Goal: Information Seeking & Learning: Learn about a topic

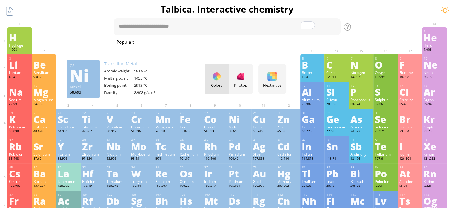
click at [244, 127] on div "Nickel" at bounding box center [240, 126] width 22 height 5
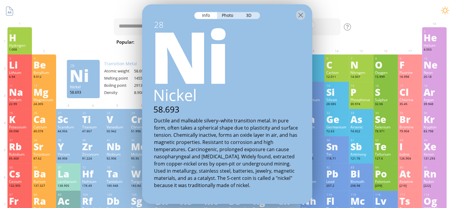
click at [227, 12] on div "Photo" at bounding box center [228, 15] width 22 height 7
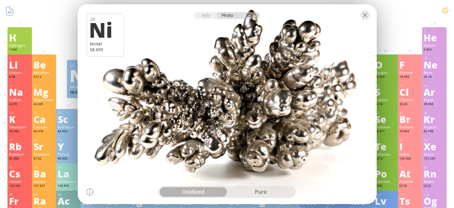
click at [251, 16] on div "3D" at bounding box center [250, 15] width 22 height 7
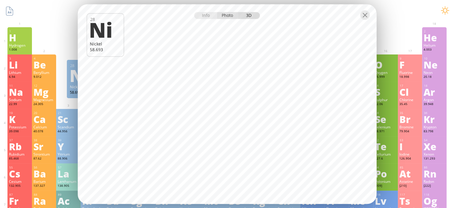
click at [230, 18] on div "Photo" at bounding box center [228, 15] width 22 height 7
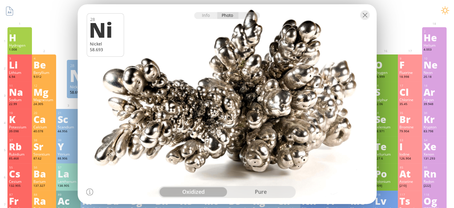
click at [256, 188] on div "pure" at bounding box center [261, 192] width 68 height 10
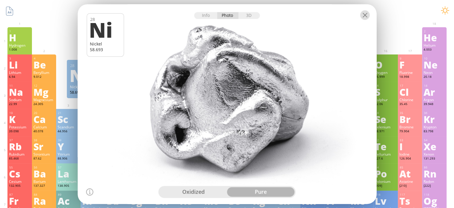
click at [362, 15] on div at bounding box center [365, 15] width 10 height 10
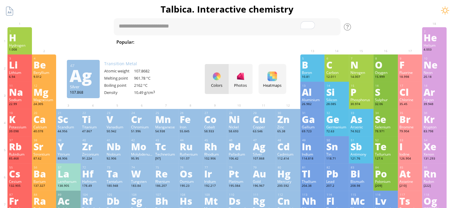
click at [272, 149] on div "Ag" at bounding box center [264, 146] width 22 height 10
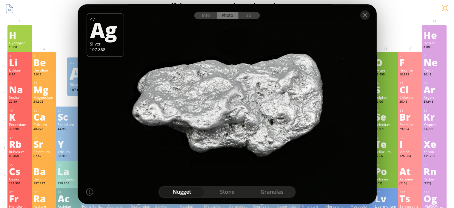
scroll to position [10, 0]
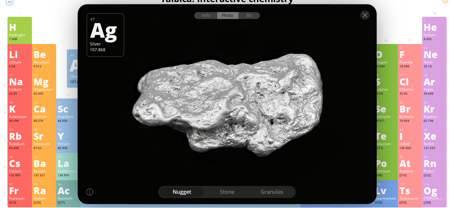
click at [229, 191] on div "stone" at bounding box center [227, 192] width 45 height 10
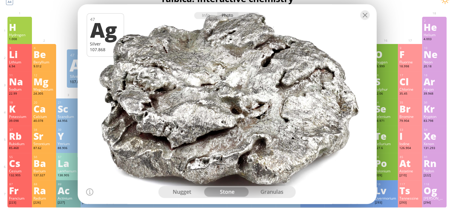
click at [188, 192] on div "nugget" at bounding box center [182, 192] width 45 height 10
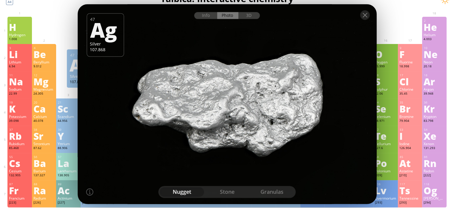
click at [278, 194] on div "granulas" at bounding box center [272, 192] width 45 height 10
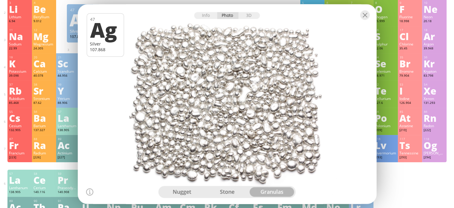
scroll to position [56, 0]
click at [365, 15] on div at bounding box center [365, 15] width 10 height 10
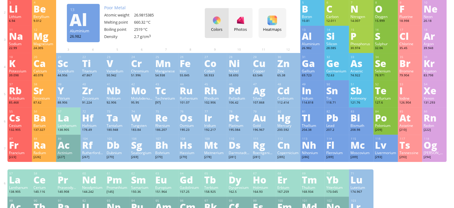
click at [216, 26] on div "Colors Photos" at bounding box center [229, 23] width 48 height 30
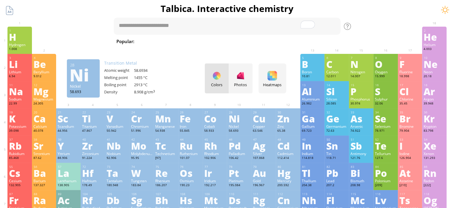
scroll to position [0, 0]
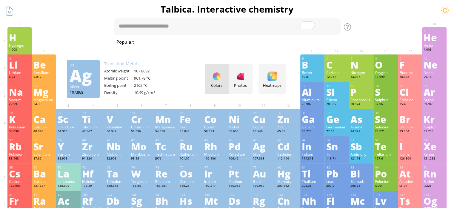
click at [259, 148] on div "Ag" at bounding box center [264, 146] width 22 height 10
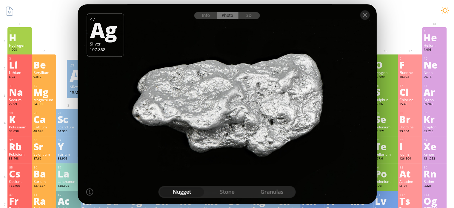
click at [91, 38] on div "Ag" at bounding box center [105, 29] width 30 height 20
click at [364, 17] on div at bounding box center [365, 15] width 10 height 10
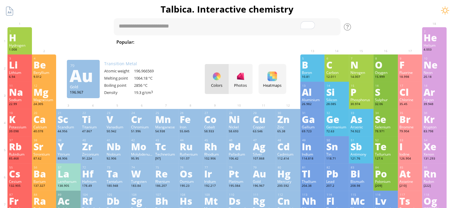
click at [260, 175] on div "Au" at bounding box center [264, 173] width 22 height 10
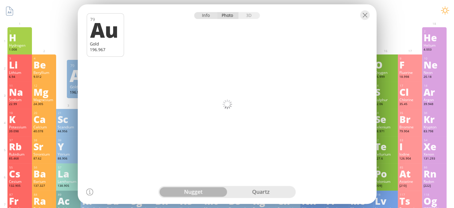
click at [207, 18] on div "Info" at bounding box center [205, 15] width 23 height 7
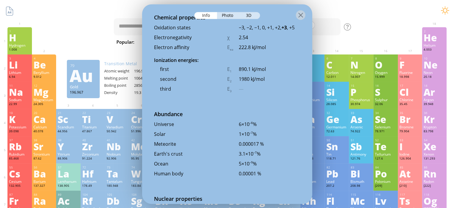
scroll to position [1209, 0]
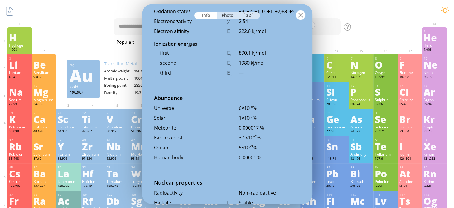
click at [301, 15] on div at bounding box center [301, 15] width 10 height 10
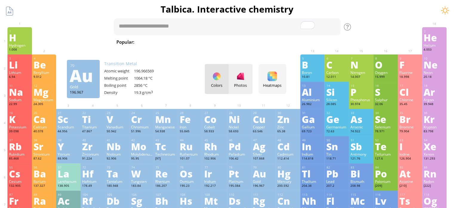
click at [240, 76] on div at bounding box center [241, 76] width 10 height 10
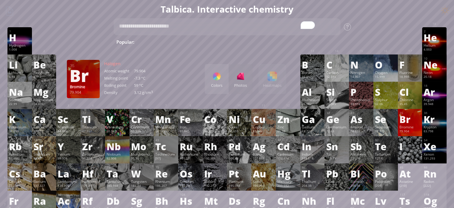
click at [411, 126] on div "Bromine" at bounding box center [411, 126] width 22 height 5
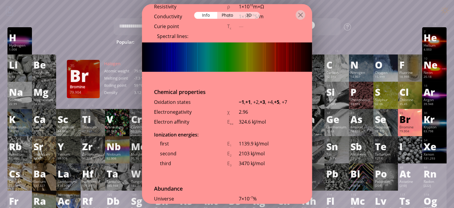
scroll to position [1183, 0]
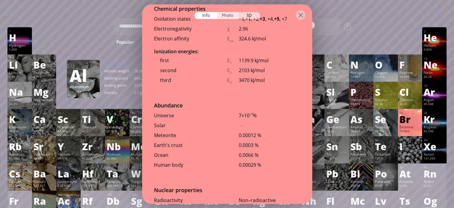
click at [227, 14] on div "Photo" at bounding box center [228, 15] width 22 height 7
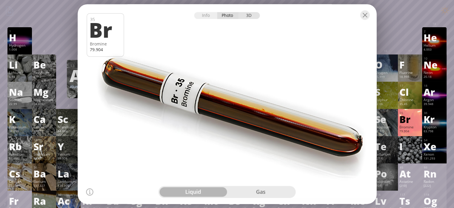
click at [248, 15] on div "3D" at bounding box center [250, 15] width 22 height 7
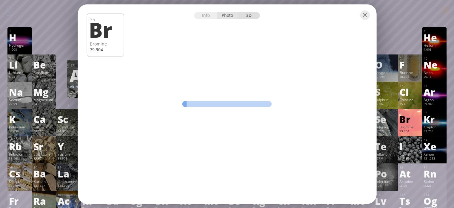
click at [230, 15] on div "Photo" at bounding box center [228, 15] width 22 height 7
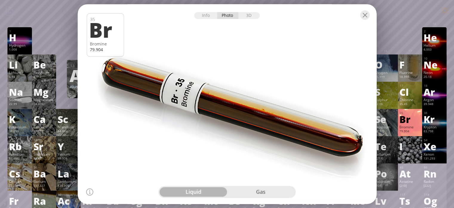
click at [265, 194] on div "gas" at bounding box center [261, 192] width 68 height 10
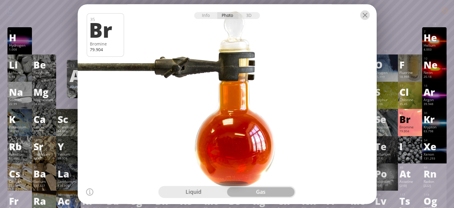
click at [367, 19] on div at bounding box center [365, 15] width 10 height 10
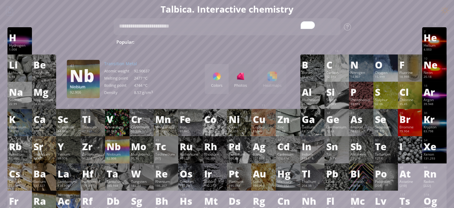
click at [123, 156] on div "Niobium" at bounding box center [118, 153] width 22 height 5
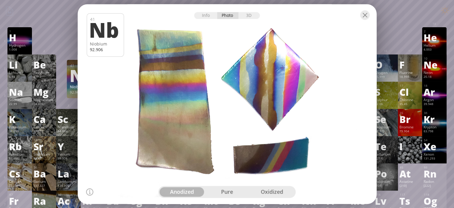
click at [229, 17] on div "Info Photo 3D" at bounding box center [227, 15] width 66 height 7
click at [232, 192] on div "pure" at bounding box center [227, 192] width 45 height 10
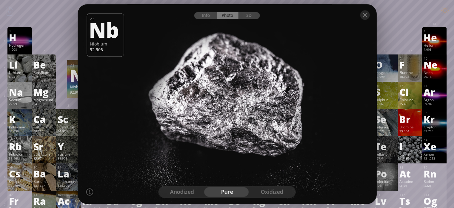
click at [271, 192] on div "oxidized" at bounding box center [272, 192] width 45 height 10
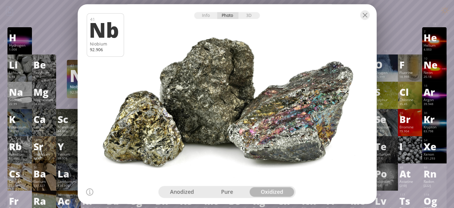
click at [192, 188] on div "anodized" at bounding box center [182, 192] width 45 height 10
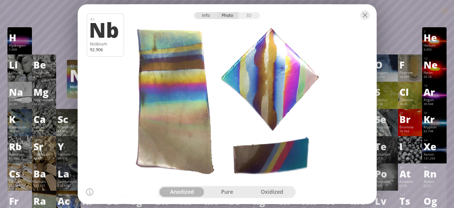
click at [209, 18] on div "Info" at bounding box center [205, 15] width 23 height 7
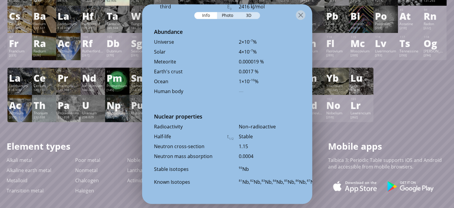
scroll to position [1287, 0]
click at [301, 19] on div at bounding box center [301, 15] width 10 height 10
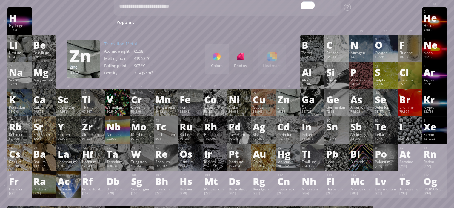
scroll to position [19, 0]
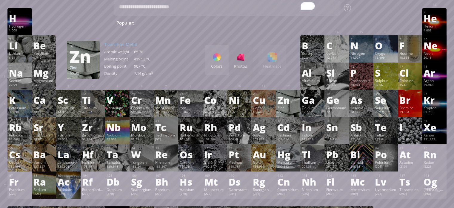
click at [280, 64] on div "Colors Photos Heatmaps Heatmaps Normal mode Melting point Boiling point Density…" at bounding box center [246, 60] width 82 height 30
click at [251, 60] on div "Colors Photos" at bounding box center [229, 60] width 48 height 30
click at [242, 59] on div "Colors Photos" at bounding box center [229, 60] width 48 height 30
click at [216, 58] on div at bounding box center [217, 57] width 10 height 10
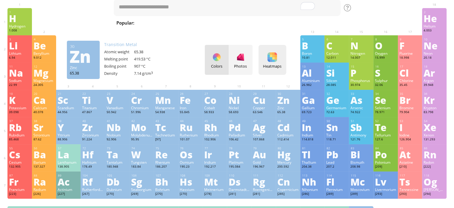
click at [276, 58] on div at bounding box center [273, 57] width 10 height 10
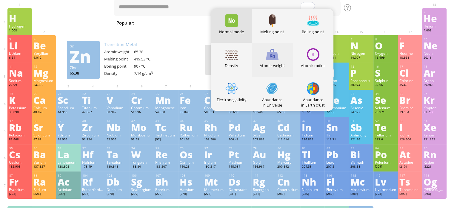
click at [284, 59] on div "Atomic weight" at bounding box center [272, 60] width 41 height 34
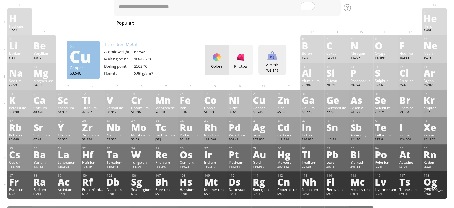
click at [272, 62] on div "Atomic weight" at bounding box center [272, 67] width 25 height 11
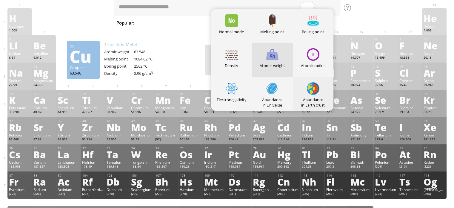
click at [312, 92] on div at bounding box center [313, 88] width 13 height 13
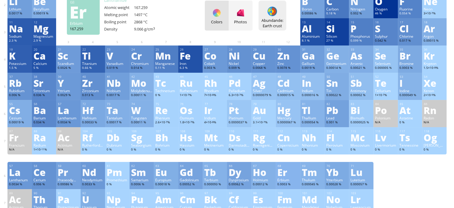
scroll to position [0, 0]
